Goal: Information Seeking & Learning: Find specific fact

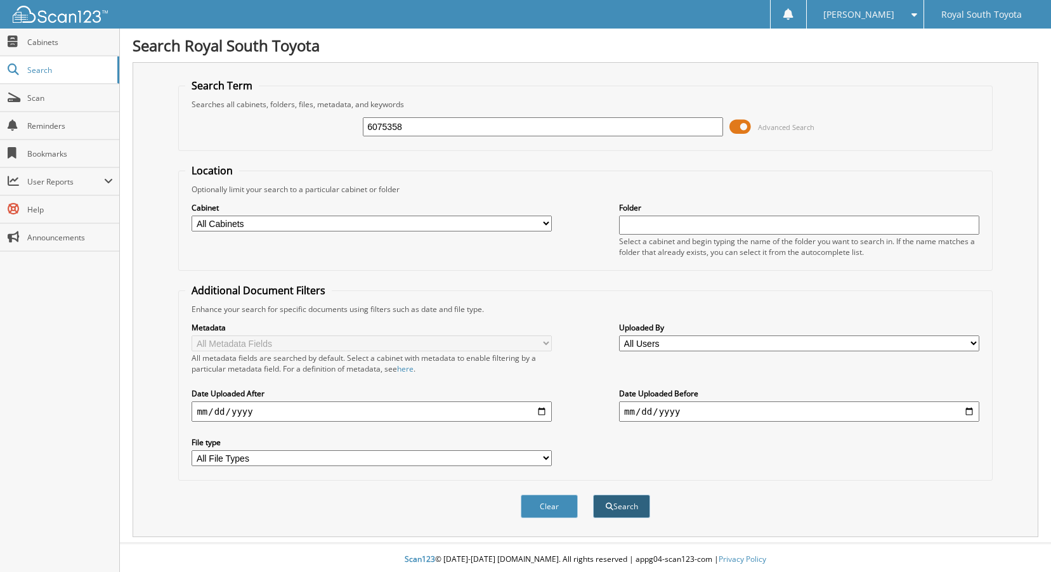
type input "6075358"
click at [619, 508] on button "Search" at bounding box center [621, 506] width 57 height 23
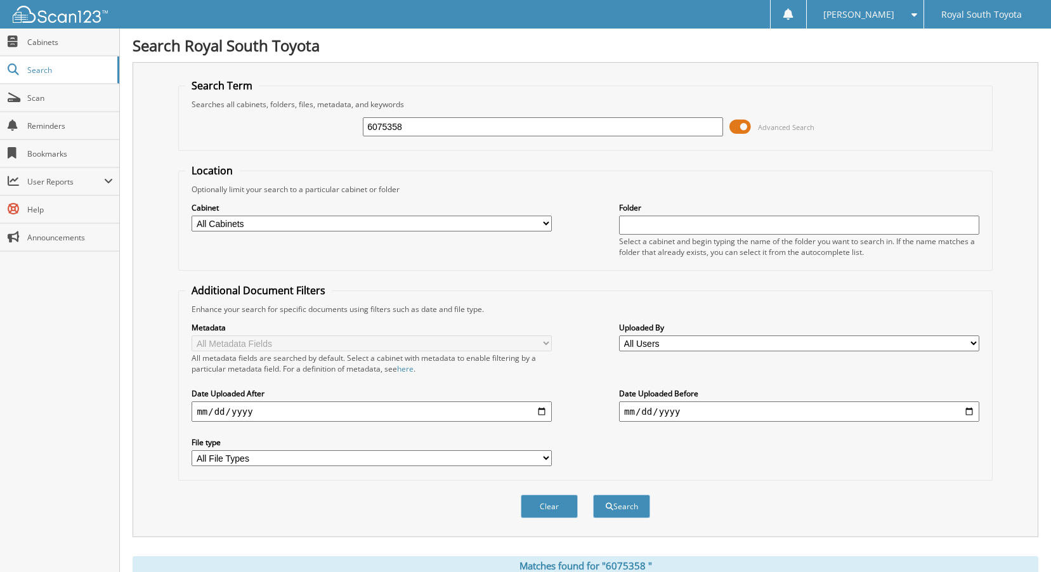
scroll to position [207, 0]
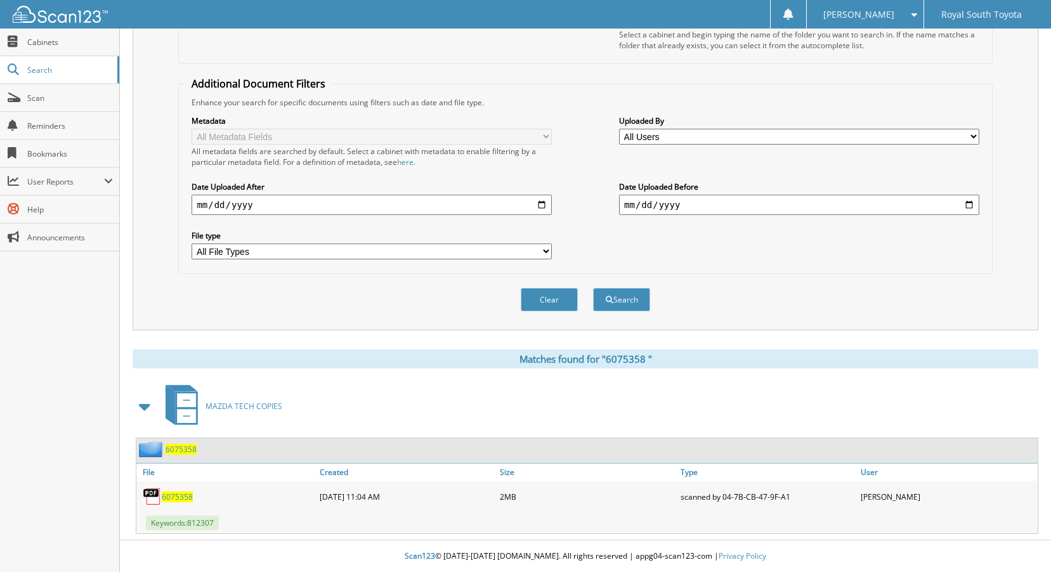
click at [188, 494] on span "6 0 7 5 3 5 8" at bounding box center [177, 497] width 31 height 11
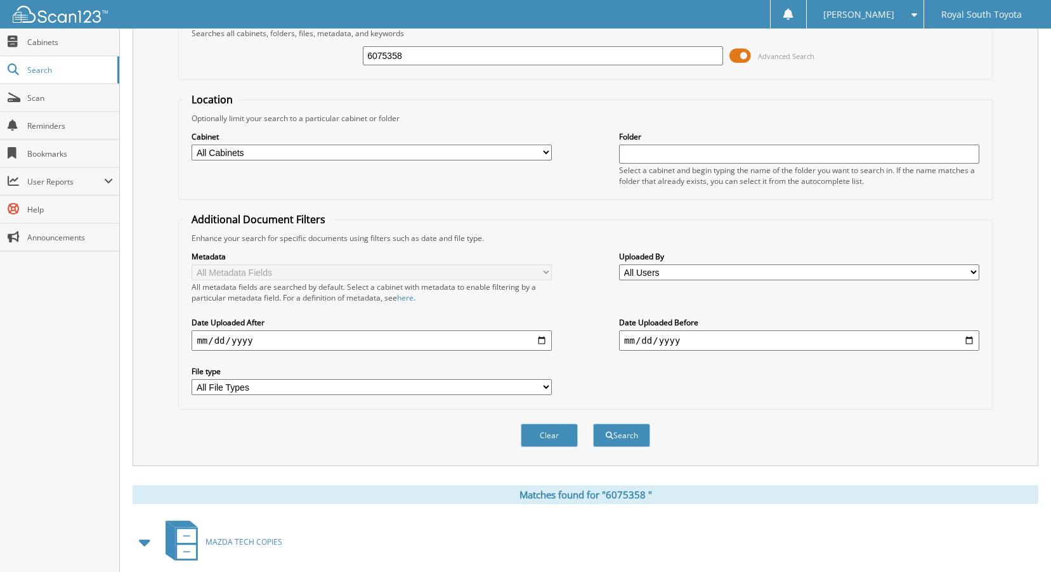
scroll to position [0, 0]
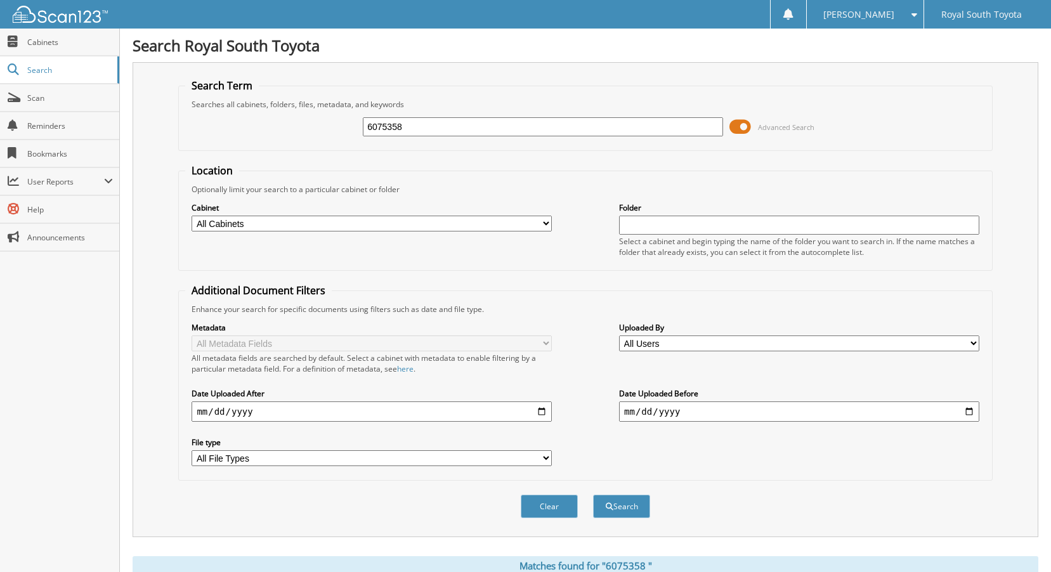
click at [475, 121] on input "6075358" at bounding box center [543, 126] width 360 height 19
paste input "271"
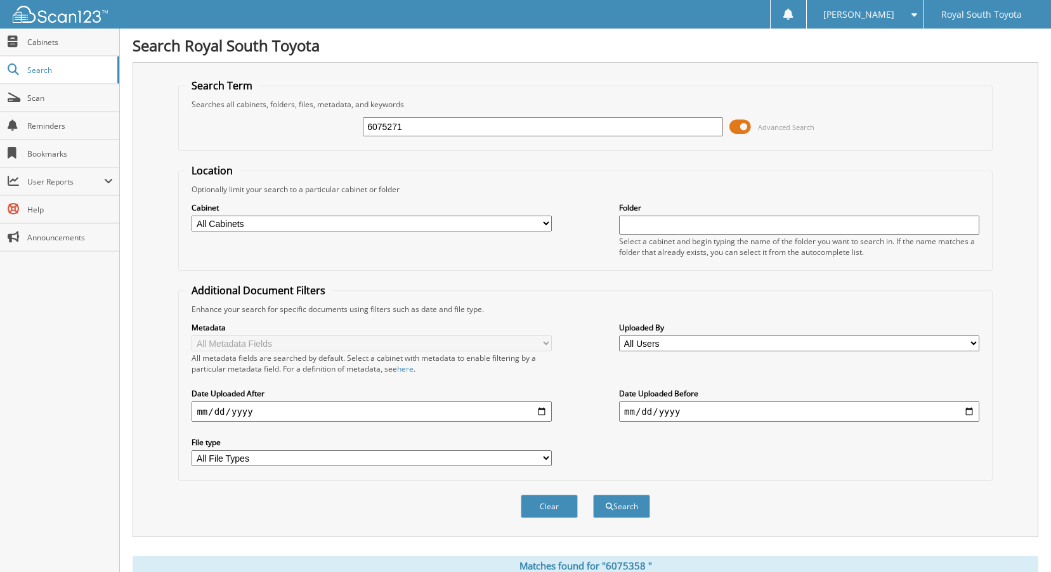
type input "6075271"
click at [630, 494] on div "Clear Search" at bounding box center [585, 506] width 814 height 51
click at [627, 507] on button "Search" at bounding box center [621, 506] width 57 height 23
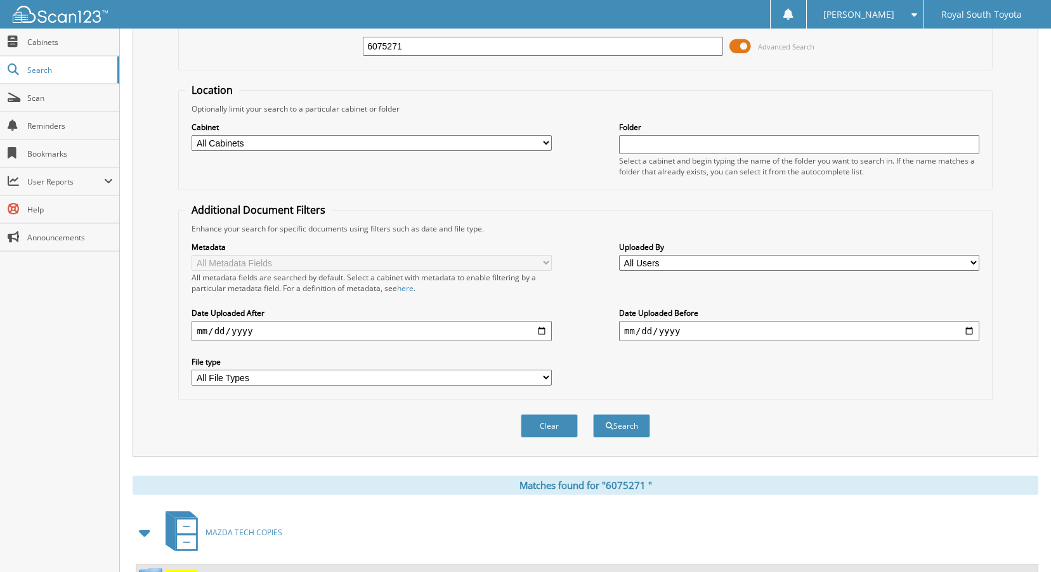
scroll to position [207, 0]
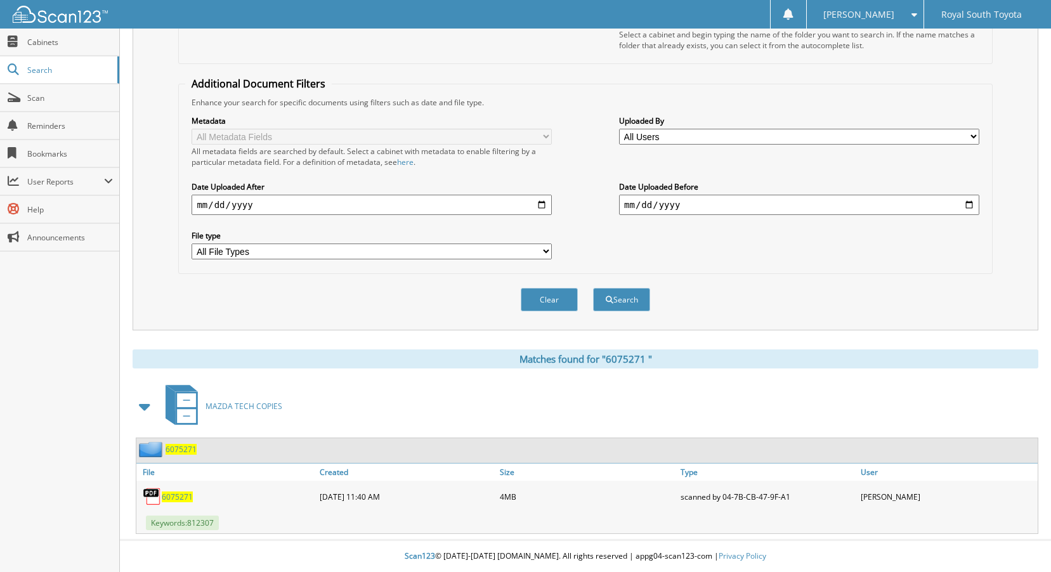
click at [180, 496] on span "6 0 7 5 2 7 1" at bounding box center [177, 497] width 31 height 11
